Goal: Check status

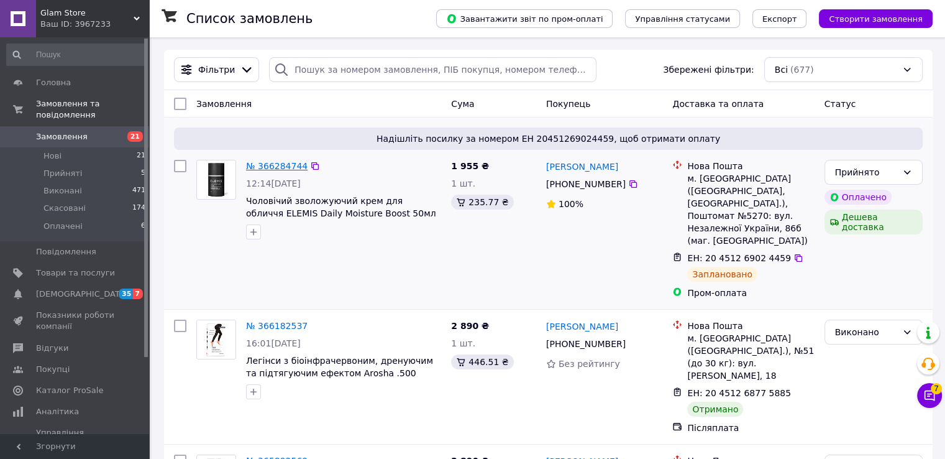
click at [273, 164] on link "№ 366284744" at bounding box center [277, 166] width 62 height 10
click at [275, 163] on link "№ 366284744" at bounding box center [277, 166] width 62 height 10
